Goal: Information Seeking & Learning: Learn about a topic

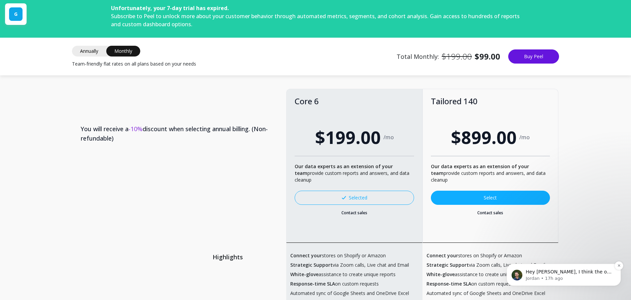
click at [558, 272] on p "Hey Paul, I think the old UK account is interfering with the new US one. New st…" at bounding box center [568, 272] width 87 height 7
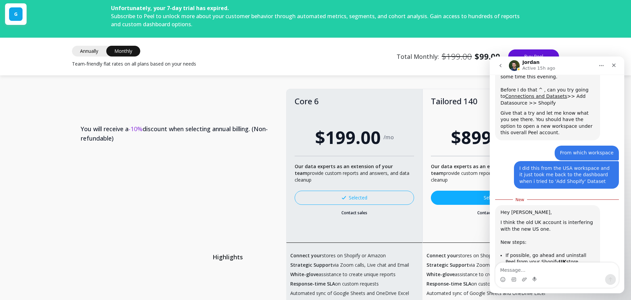
scroll to position [1078, 0]
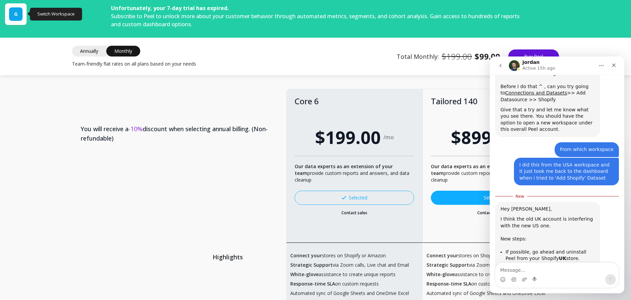
click at [17, 16] on span "G" at bounding box center [15, 14] width 3 height 7
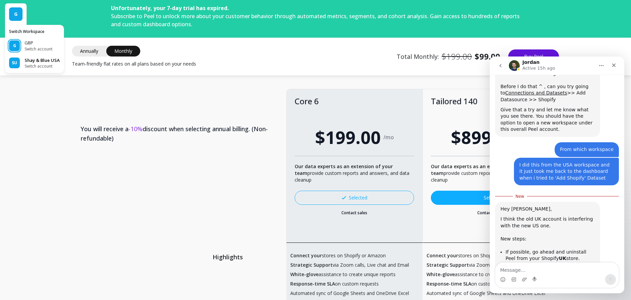
click at [42, 62] on p "Shay & Blue USA" at bounding box center [42, 60] width 35 height 7
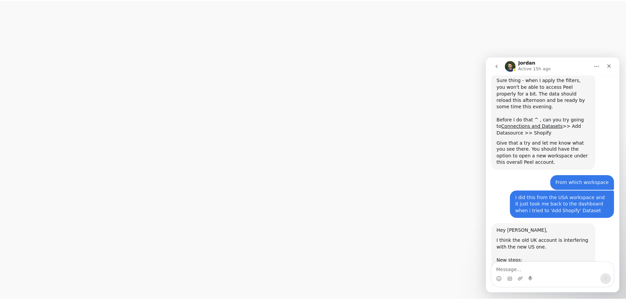
scroll to position [1066, 0]
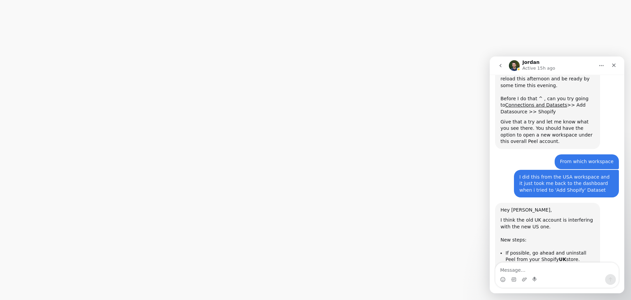
click at [529, 267] on textarea "Message…" at bounding box center [556, 268] width 123 height 11
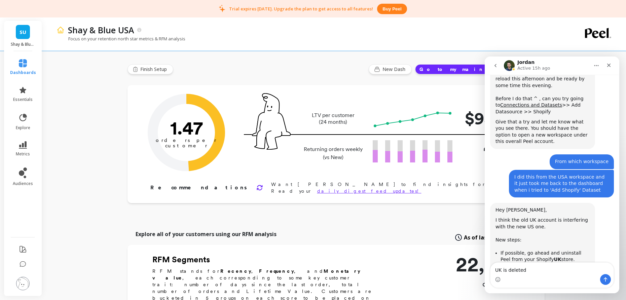
scroll to position [1073, 0]
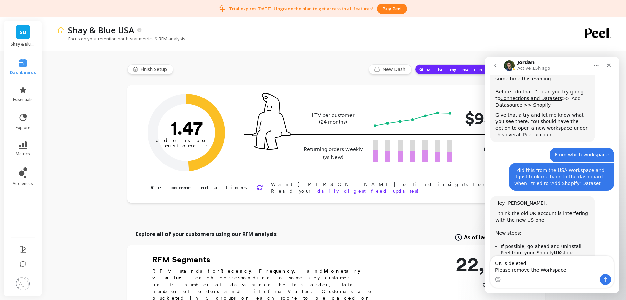
click at [24, 32] on span "SU" at bounding box center [22, 32] width 7 height 8
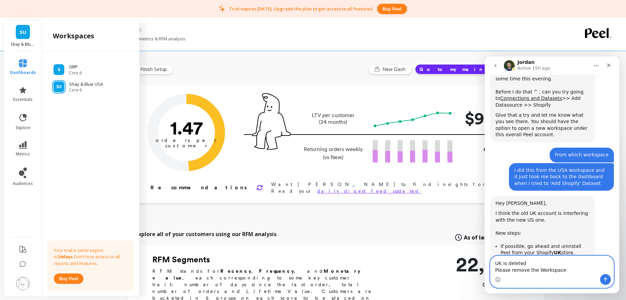
click at [577, 271] on textarea "UK is deleted Please remove the Workspace" at bounding box center [551, 265] width 123 height 18
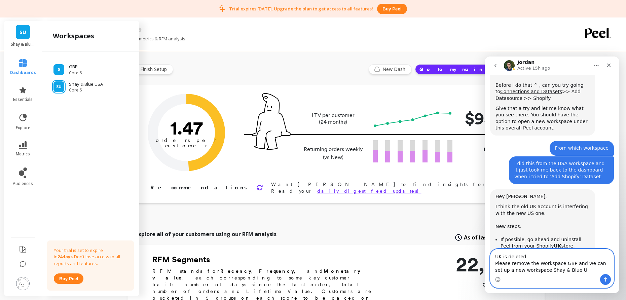
type textarea "UK is deleted Please remove the Workspace GBP and we can set up a new workspace…"
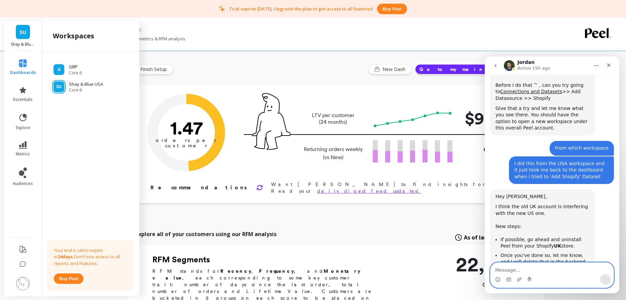
scroll to position [1115, 0]
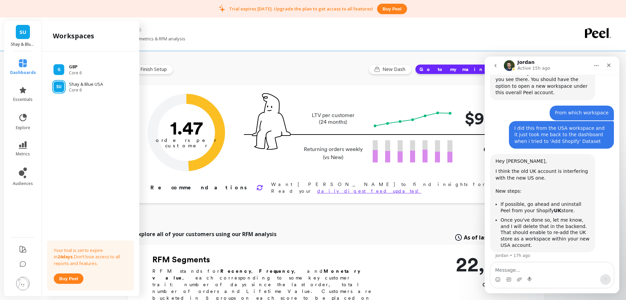
click at [97, 72] on div "G GBP Core 6" at bounding box center [90, 70] width 86 height 12
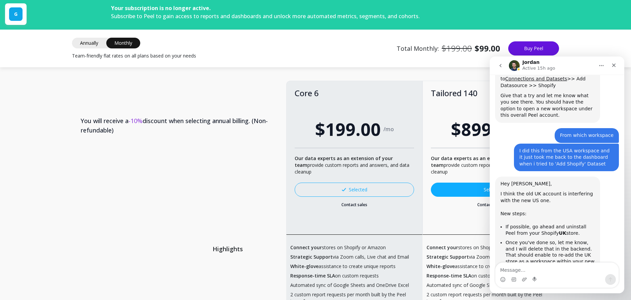
scroll to position [1115, 0]
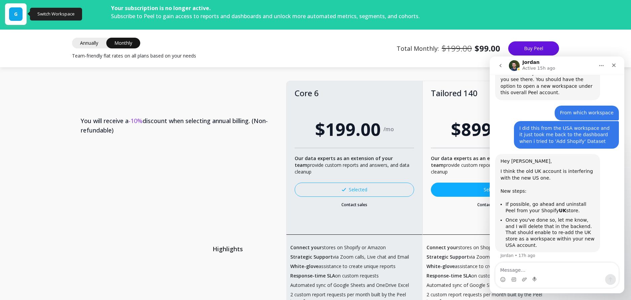
click at [8, 14] on div "G" at bounding box center [16, 14] width 22 height 22
click at [19, 18] on div "G" at bounding box center [15, 13] width 13 height 13
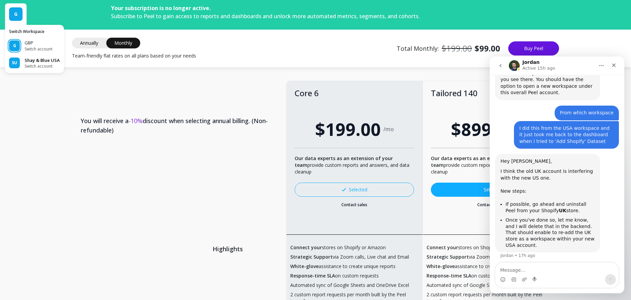
click at [37, 63] on p "Shay & Blue USA" at bounding box center [42, 60] width 35 height 7
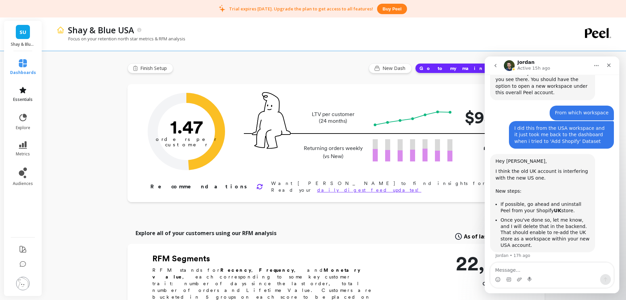
scroll to position [1, 0]
click at [22, 67] on link "dashboards" at bounding box center [23, 67] width 26 height 16
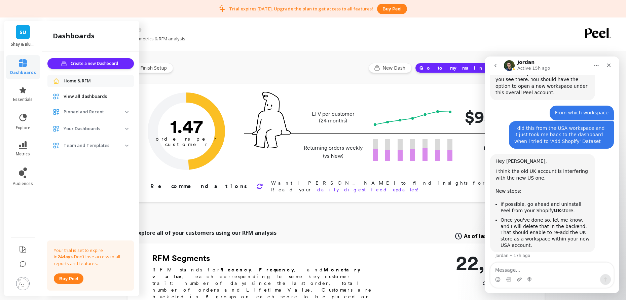
click at [96, 129] on p "Your Dashboards" at bounding box center [95, 128] width 62 height 7
click at [97, 128] on p "Your Dashboards" at bounding box center [95, 128] width 62 height 7
click at [24, 92] on icon at bounding box center [22, 90] width 7 height 6
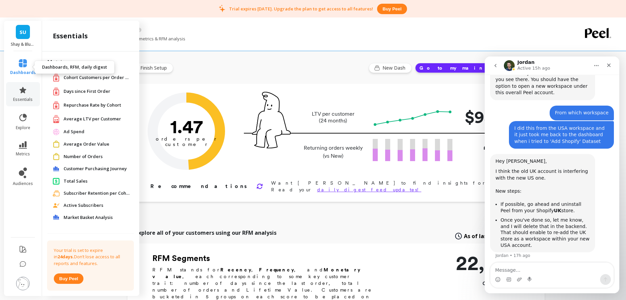
click at [22, 67] on icon at bounding box center [23, 63] width 8 height 8
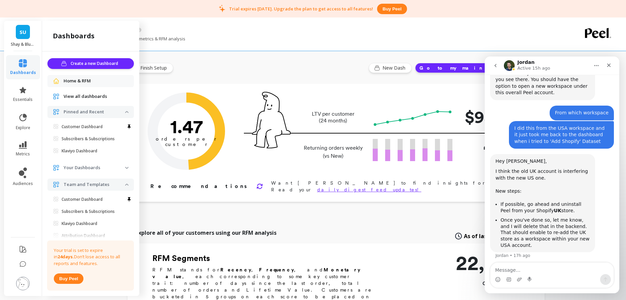
click at [88, 97] on span "View all dashboards" at bounding box center [85, 96] width 43 height 7
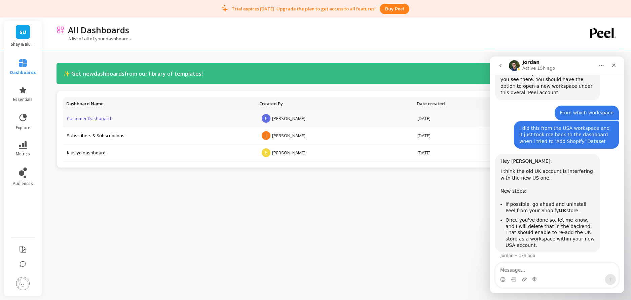
click at [96, 116] on link "Customer Dashboard" at bounding box center [89, 118] width 44 height 6
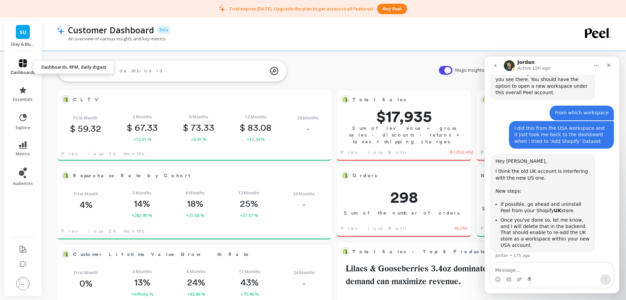
click at [23, 65] on icon at bounding box center [23, 63] width 8 height 8
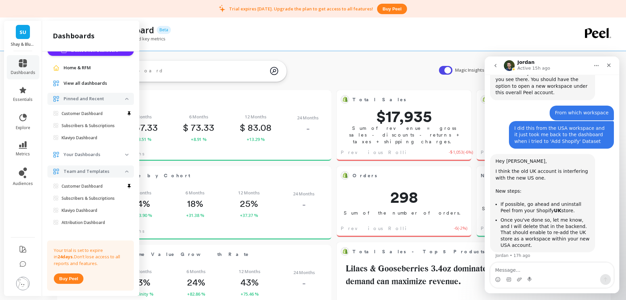
scroll to position [20, 0]
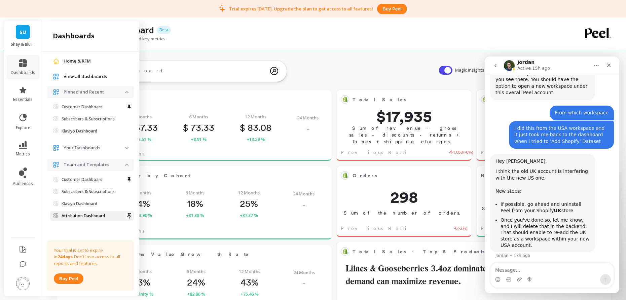
click at [90, 216] on p "Attribution Dashboard" at bounding box center [83, 215] width 43 height 5
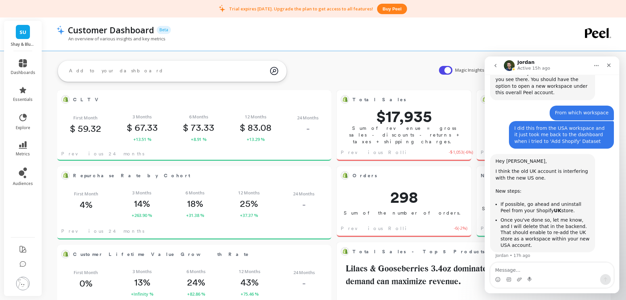
scroll to position [0, 0]
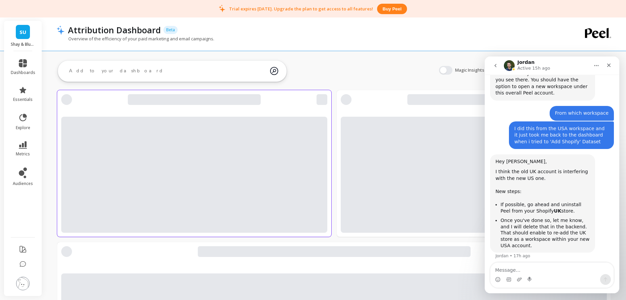
scroll to position [1115, 0]
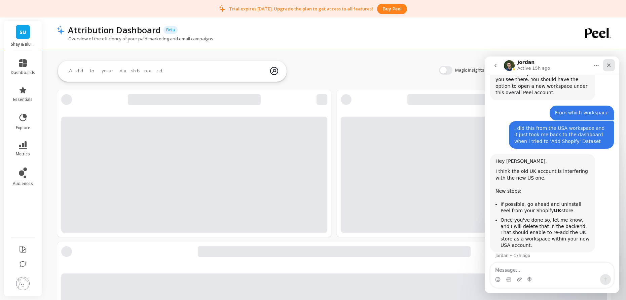
click at [609, 63] on icon "Close" at bounding box center [608, 65] width 5 height 5
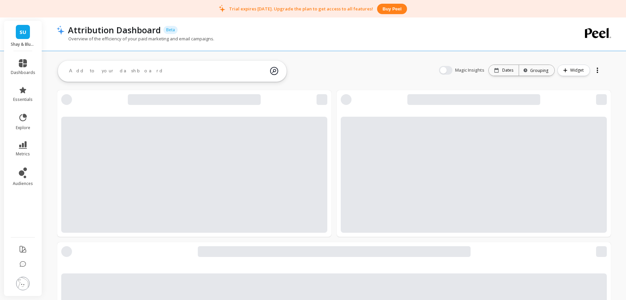
click at [23, 283] on img at bounding box center [22, 283] width 13 height 13
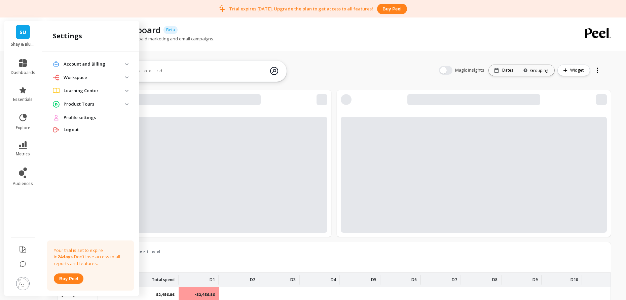
click at [83, 76] on p "Workspace" at bounding box center [95, 77] width 62 height 7
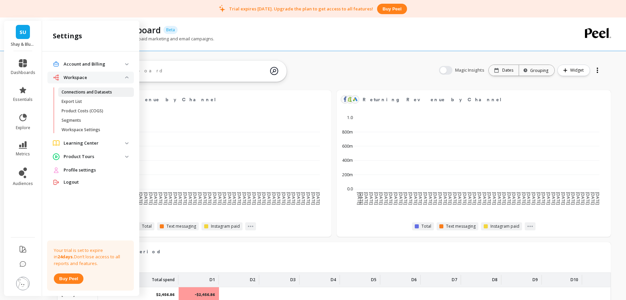
click at [83, 91] on p "Connections and Datasets" at bounding box center [87, 91] width 50 height 5
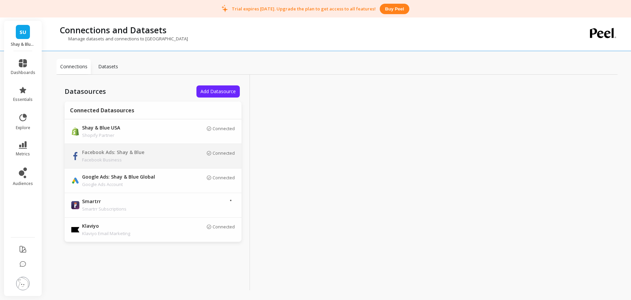
click at [171, 154] on p "Facebook Ads: Shay & Blue" at bounding box center [129, 152] width 94 height 7
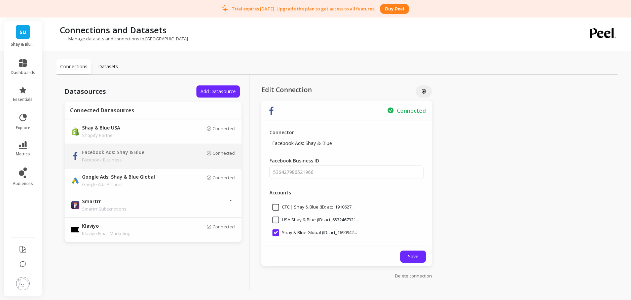
click at [113, 68] on p "Datasets" at bounding box center [108, 66] width 20 height 7
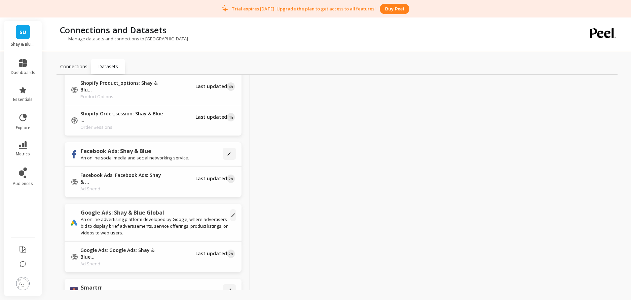
scroll to position [397, 0]
click at [227, 153] on icon at bounding box center [229, 155] width 4 height 4
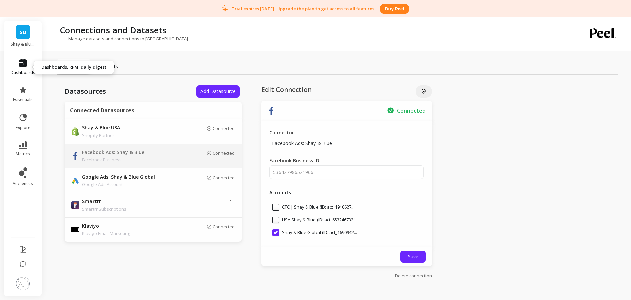
click at [25, 67] on icon at bounding box center [23, 63] width 8 height 8
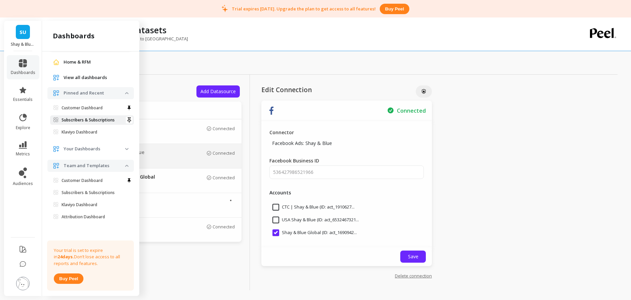
scroll to position [20, 0]
click at [86, 218] on p "Attribution Dashboard" at bounding box center [83, 215] width 43 height 5
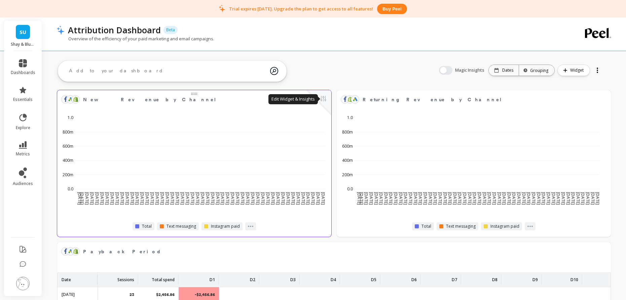
click at [326, 98] on button at bounding box center [323, 98] width 8 height 9
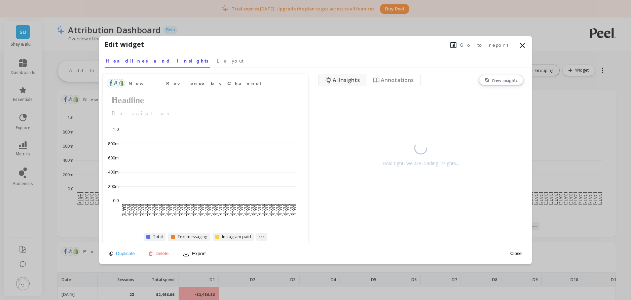
click at [497, 45] on span "Go to report" at bounding box center [484, 45] width 48 height 7
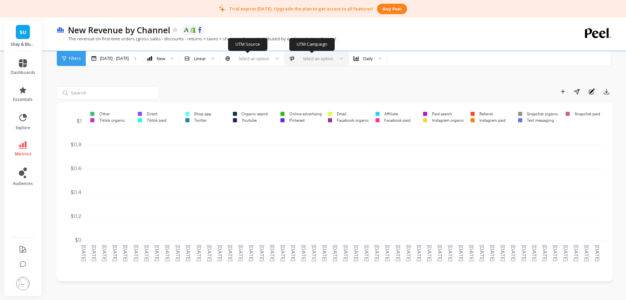
click at [326, 57] on div at bounding box center [316, 58] width 35 height 6
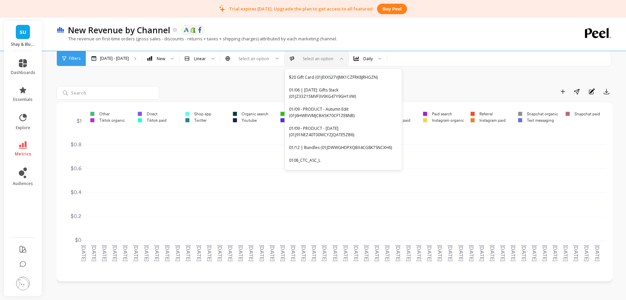
click at [439, 59] on div "Mar 9 - Sep 9 Orders type New Attribution model Linear UTM Source Select an opt…" at bounding box center [349, 58] width 526 height 15
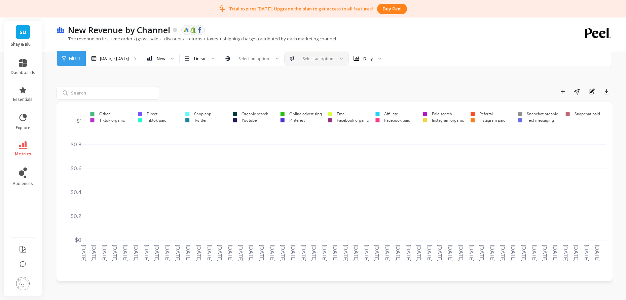
click at [77, 58] on span "Filters" at bounding box center [74, 58] width 11 height 5
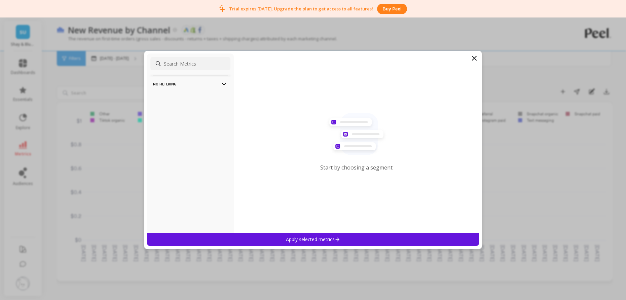
click at [199, 85] on p "No filtering" at bounding box center [190, 83] width 75 height 17
click at [211, 85] on p "No filtering" at bounding box center [190, 83] width 75 height 17
click at [199, 94] on div "No filtering Overall by Date" at bounding box center [190, 142] width 87 height 179
click at [204, 85] on p "No filtering" at bounding box center [190, 83] width 75 height 17
click at [202, 67] on input at bounding box center [190, 63] width 80 height 13
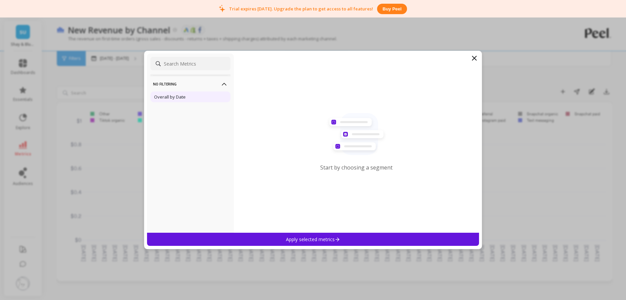
click at [181, 95] on p "Overall by Date" at bounding box center [170, 97] width 32 height 6
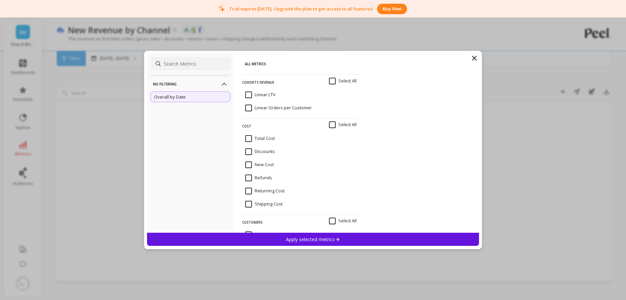
click at [329, 81] on All "Select All" at bounding box center [343, 81] width 28 height 7
click at [472, 57] on icon at bounding box center [474, 58] width 8 height 8
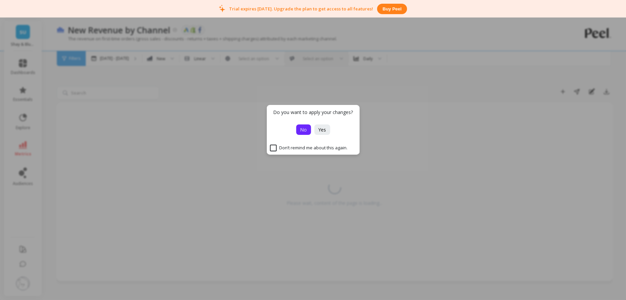
click at [300, 127] on span "No" at bounding box center [303, 129] width 7 height 6
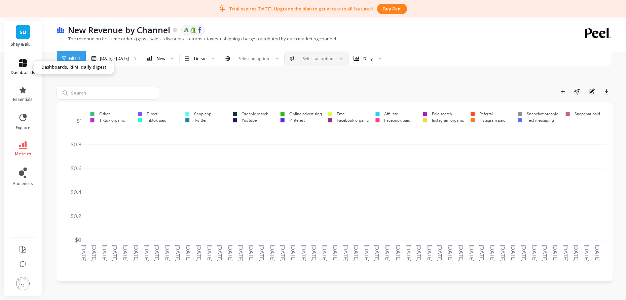
click at [20, 63] on icon at bounding box center [23, 63] width 8 height 8
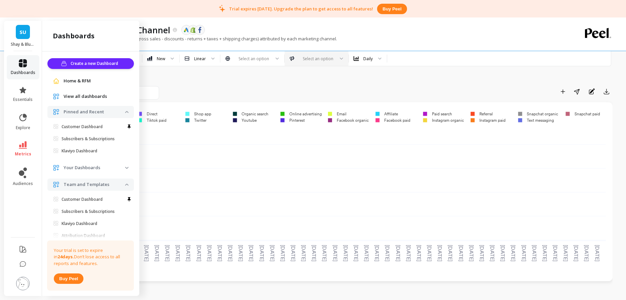
scroll to position [20, 0]
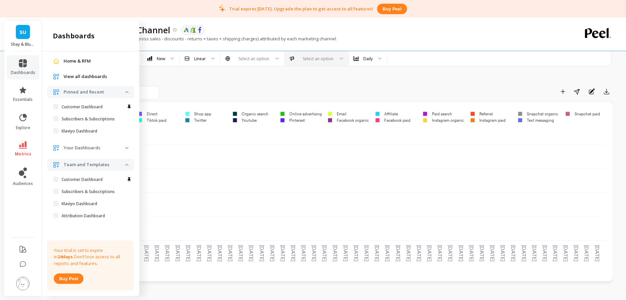
click at [256, 28] on div "New Revenue by Channel The data you are viewing comes from: Google Ads Shopify …" at bounding box center [311, 29] width 493 height 11
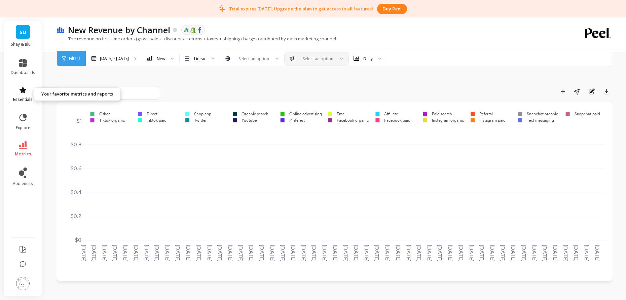
click at [24, 89] on icon at bounding box center [22, 90] width 7 height 6
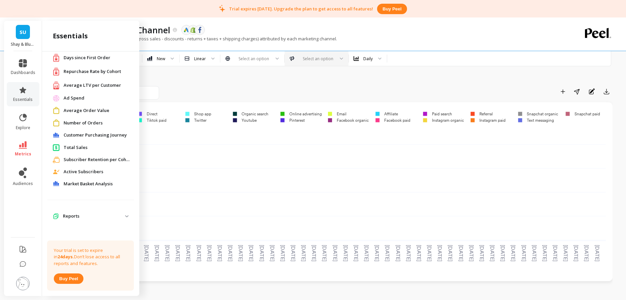
scroll to position [34, 0]
click at [79, 219] on span "Reports" at bounding box center [90, 216] width 86 height 12
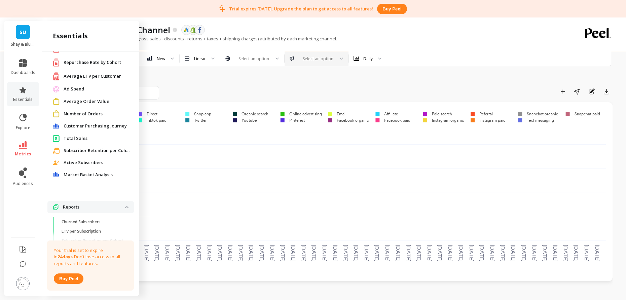
scroll to position [0, 0]
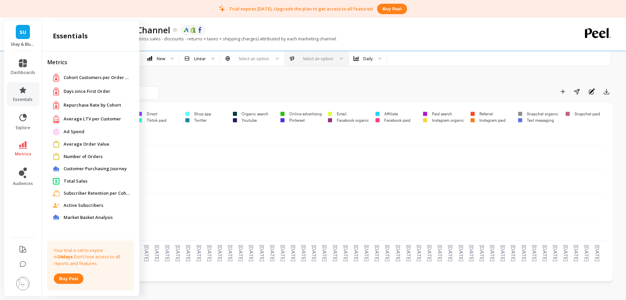
click at [78, 167] on span "Customer Purchasing Journey" at bounding box center [95, 168] width 63 height 7
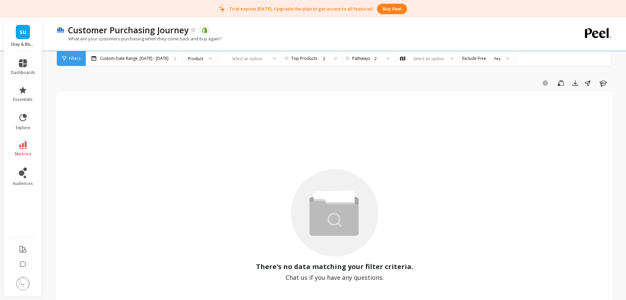
click at [17, 34] on link "SU" at bounding box center [23, 32] width 14 height 14
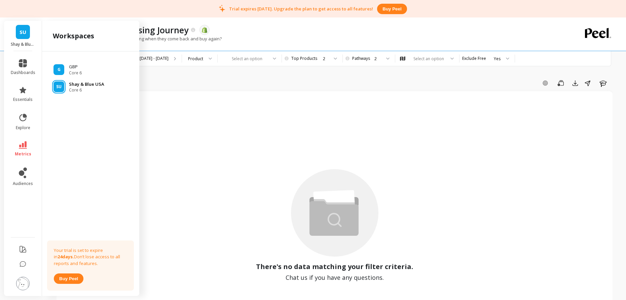
click at [72, 84] on p "Shay & Blue USA" at bounding box center [86, 84] width 35 height 7
click at [22, 70] on span "dashboards" at bounding box center [23, 72] width 25 height 5
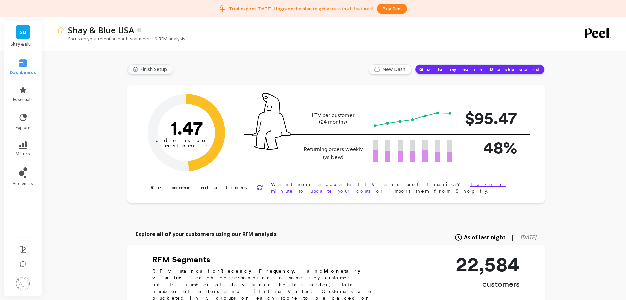
click at [154, 69] on span "Finish Setup" at bounding box center [154, 69] width 29 height 7
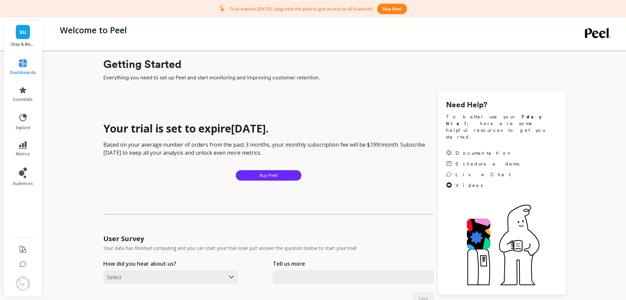
click at [21, 282] on img at bounding box center [22, 283] width 13 height 13
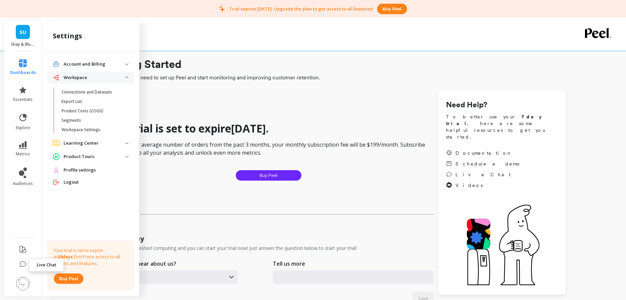
click at [22, 264] on icon at bounding box center [23, 263] width 6 height 5
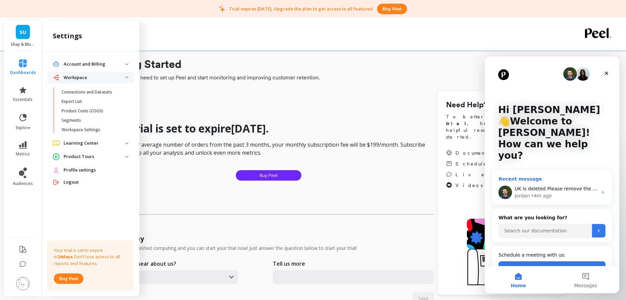
click at [552, 186] on span "UK is deleted Please remove the Workspace GBP and we can set up a new workspace…" at bounding box center [634, 188] width 240 height 5
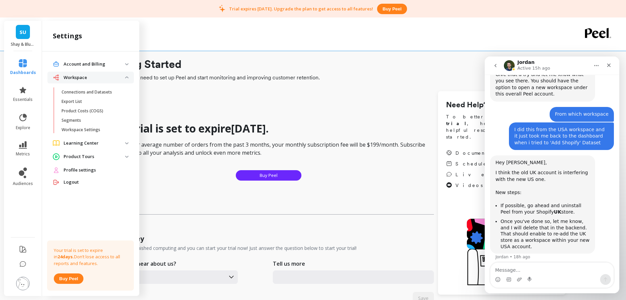
scroll to position [1115, 0]
